Goal: Task Accomplishment & Management: Use online tool/utility

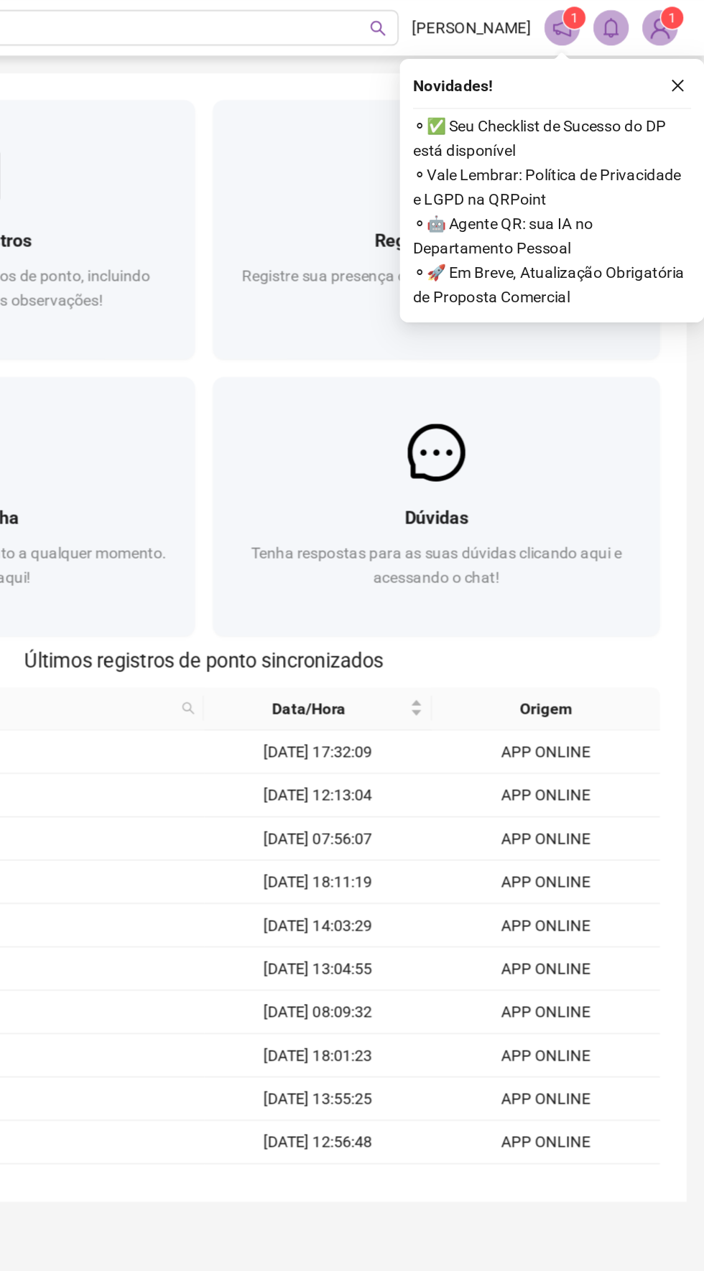
click at [678, 45] on div "Novidades ! ⚬ ✅ Seu Checklist de Sucesso do DP está disponível ⚬ Vale Lembrar: …" at bounding box center [605, 123] width 197 height 170
click at [688, 46] on div "Novidades ! ⚬ ✅ Seu Checklist de Sucesso do DP está disponível ⚬ Vale Lembrar: …" at bounding box center [605, 123] width 197 height 170
click at [681, 55] on button "button" at bounding box center [686, 55] width 17 height 17
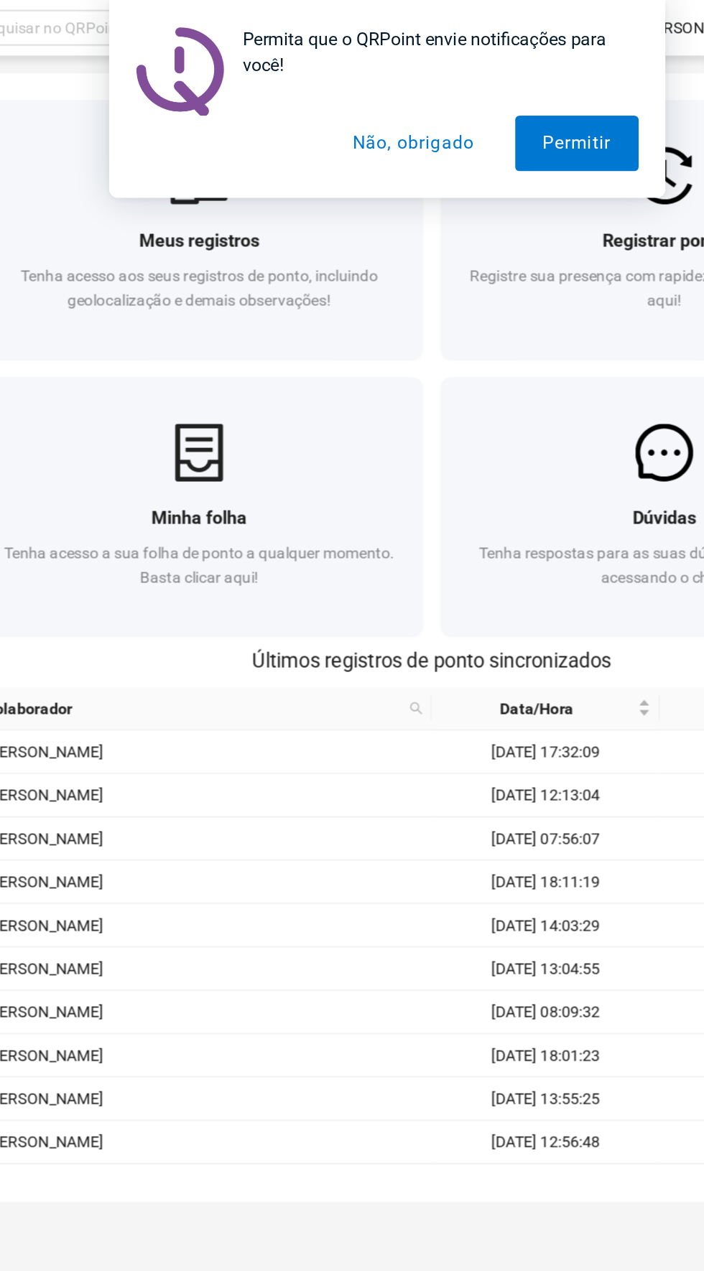
click at [370, 91] on button "Não, obrigado" at bounding box center [369, 93] width 114 height 36
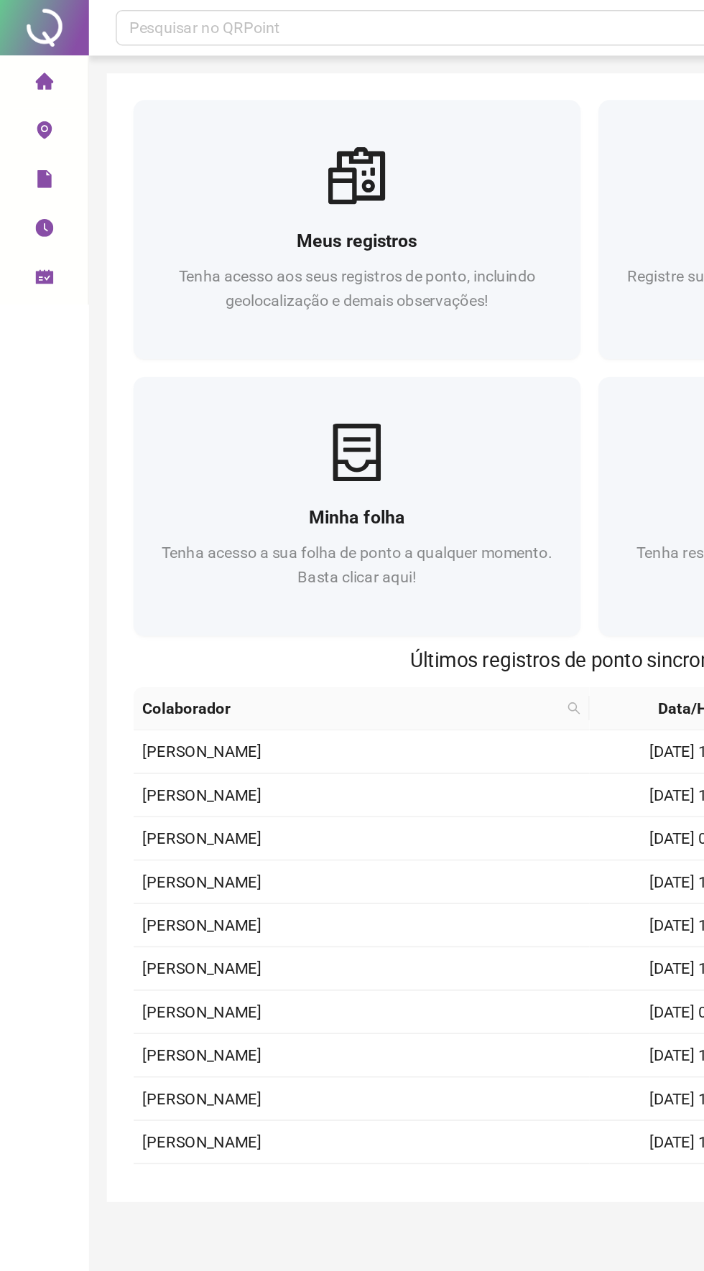
click at [44, 106] on span "Espelho de ponto" at bounding box center [80, 116] width 77 height 29
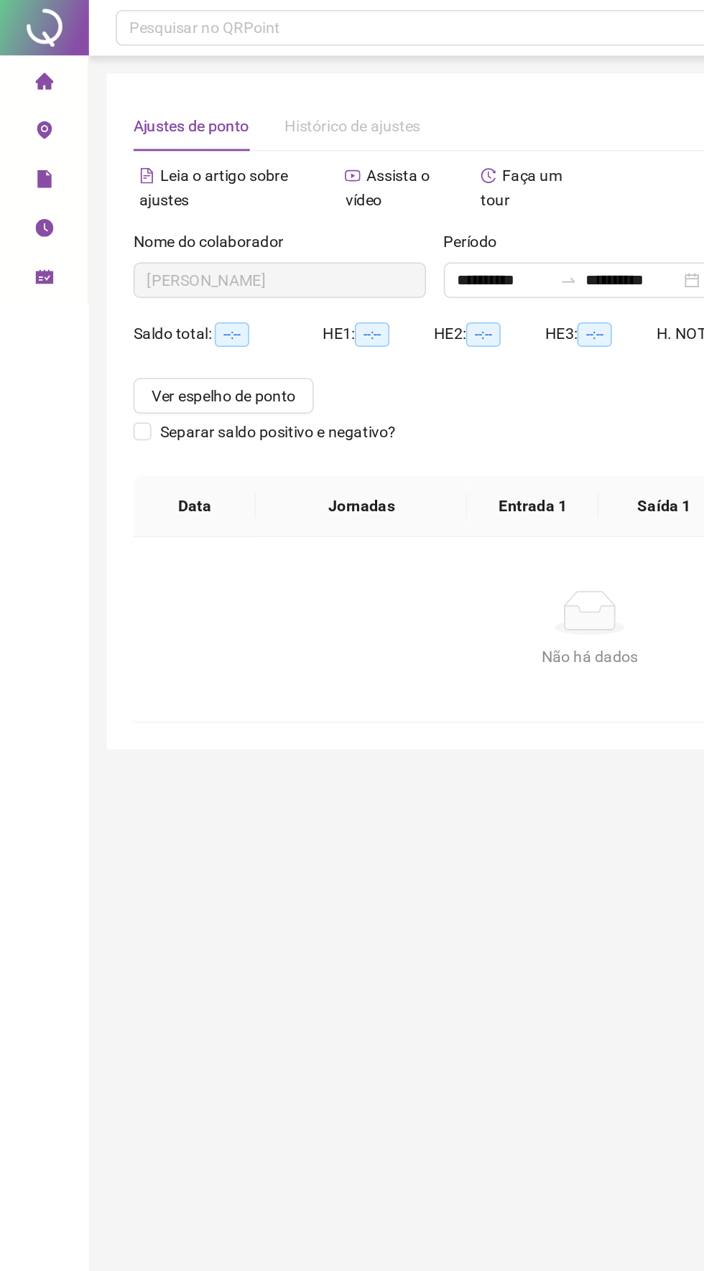
type input "**********"
click at [154, 248] on span "Ver espelho de ponto" at bounding box center [144, 256] width 93 height 16
